Goal: Task Accomplishment & Management: Use online tool/utility

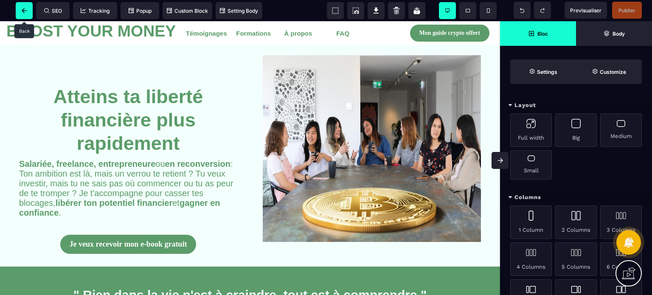
click at [18, 9] on span at bounding box center [24, 10] width 17 height 17
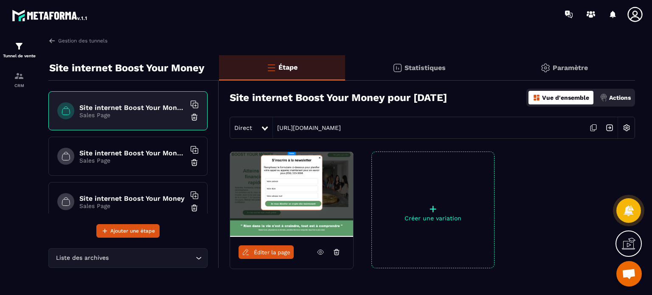
click at [148, 200] on h6 "Site internet Boost Your Money" at bounding box center [132, 198] width 106 height 8
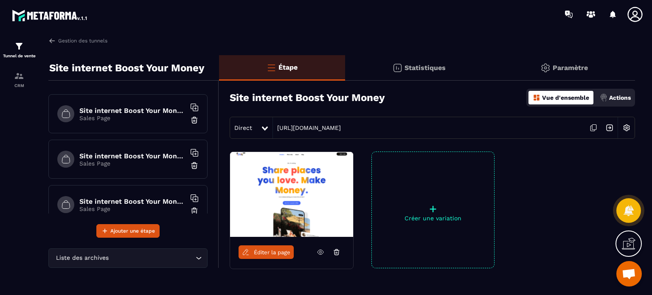
scroll to position [183, 0]
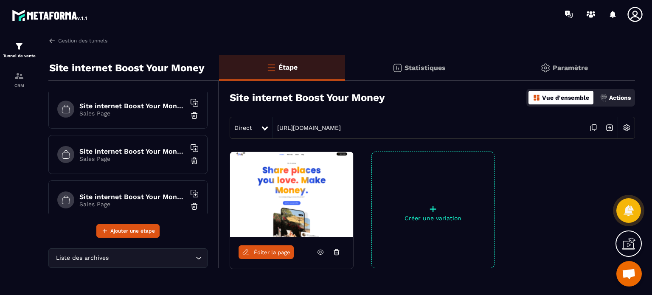
click at [114, 164] on div "Site internet Boost Your Money 22/06 soir copy Sales Page" at bounding box center [127, 154] width 159 height 39
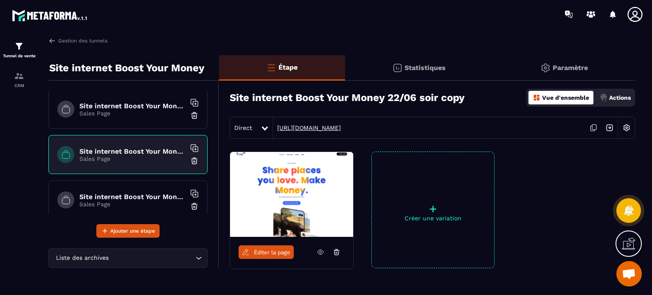
click at [341, 128] on link "[URL][DOMAIN_NAME]" at bounding box center [307, 127] width 68 height 7
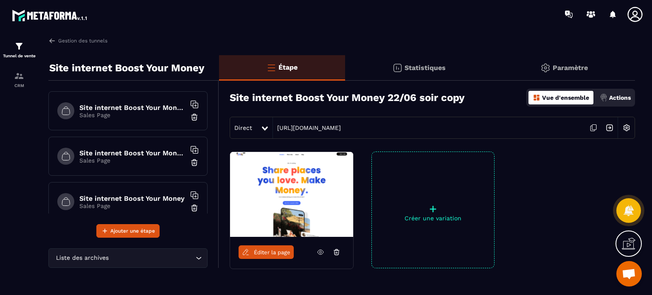
click at [131, 104] on h6 "Site internet Boost Your Money pour [DATE]" at bounding box center [132, 108] width 106 height 8
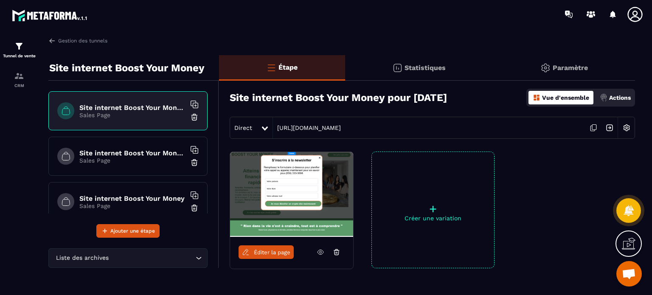
click at [270, 249] on span "Éditer la page" at bounding box center [272, 252] width 37 height 6
